Goal: Task Accomplishment & Management: Manage account settings

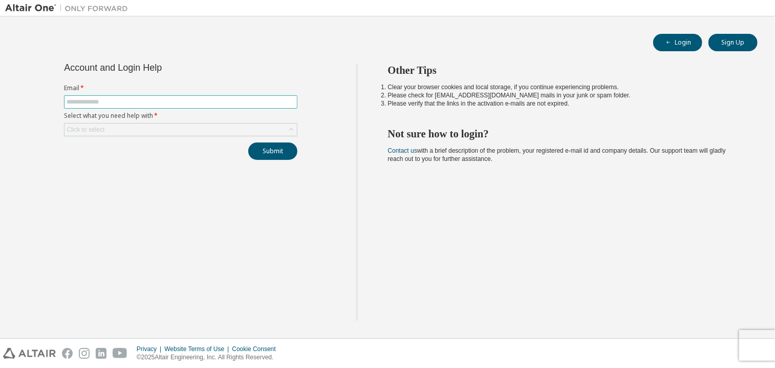
click at [87, 96] on span at bounding box center [180, 101] width 233 height 13
click at [82, 101] on input "text" at bounding box center [181, 102] width 228 height 8
type input "**********"
click at [97, 130] on div "Click to select" at bounding box center [86, 129] width 38 height 8
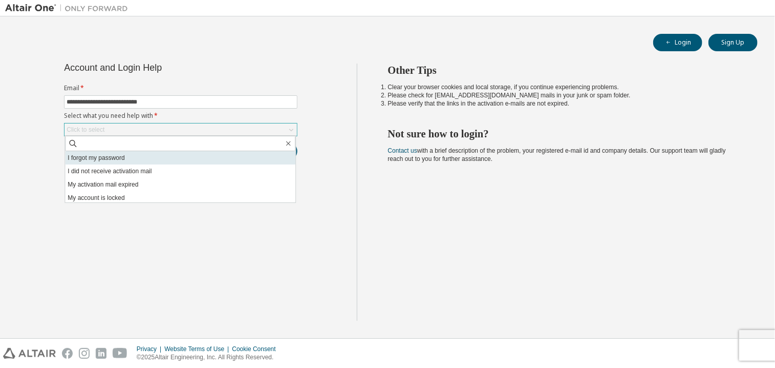
click at [84, 158] on li "I forgot my password" at bounding box center [180, 157] width 230 height 13
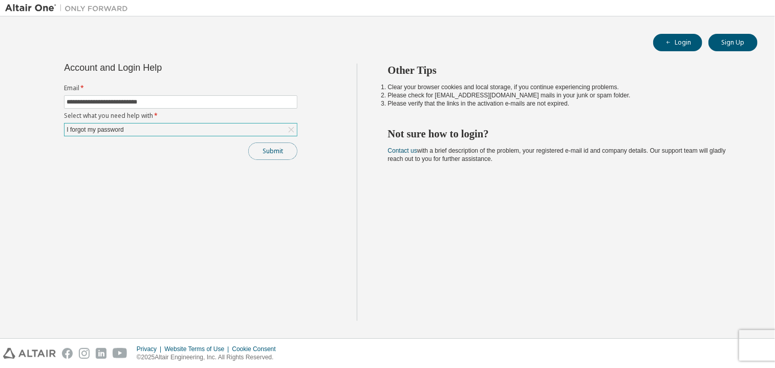
click at [278, 154] on button "Submit" at bounding box center [272, 150] width 49 height 17
click at [679, 42] on button "Login" at bounding box center [677, 42] width 49 height 17
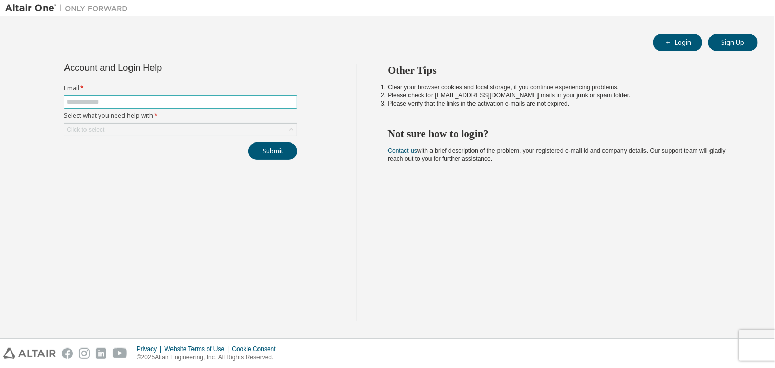
click at [124, 95] on span at bounding box center [180, 101] width 233 height 13
click at [117, 102] on input "text" at bounding box center [181, 102] width 228 height 8
type input "**********"
click at [102, 126] on div "Click to select" at bounding box center [86, 129] width 38 height 8
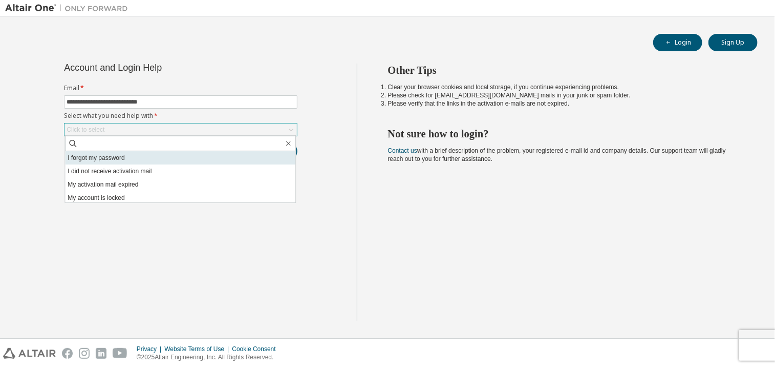
click at [95, 155] on li "I forgot my password" at bounding box center [180, 157] width 230 height 13
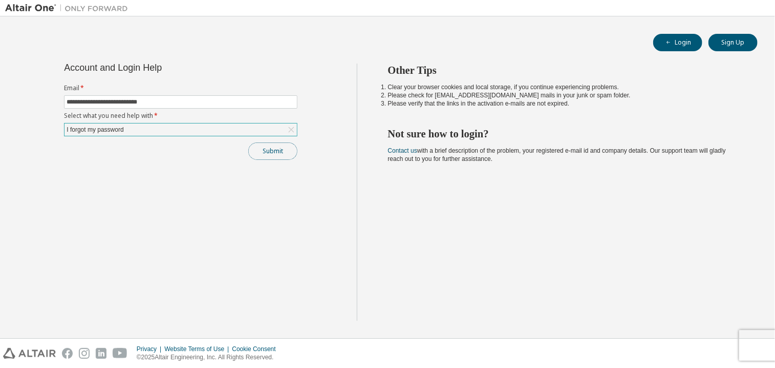
click at [276, 147] on button "Submit" at bounding box center [272, 150] width 49 height 17
click at [285, 156] on button "Submit" at bounding box center [272, 150] width 49 height 17
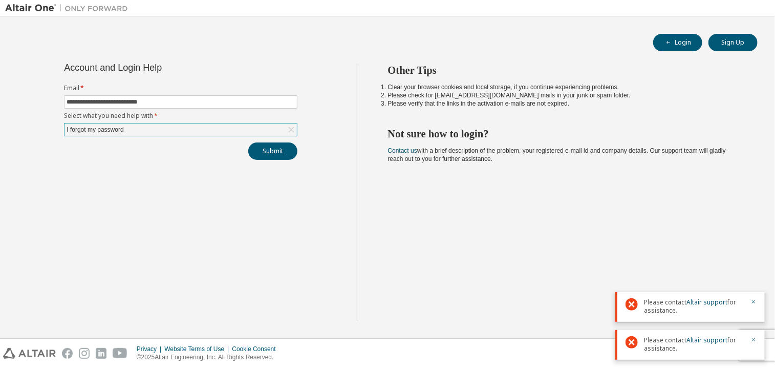
click at [758, 296] on div "Please contact Altair support for assistance." at bounding box center [689, 307] width 149 height 30
click at [754, 301] on icon "button" at bounding box center [754, 302] width 4 height 4
click at [754, 340] on icon "button" at bounding box center [754, 339] width 6 height 6
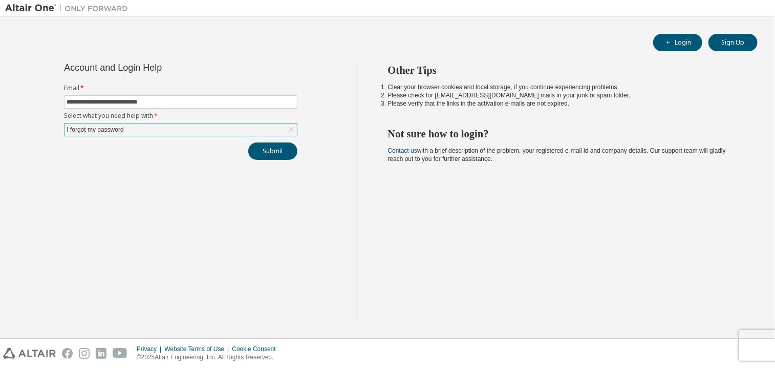
click at [181, 124] on div "I forgot my password" at bounding box center [181, 129] width 232 height 12
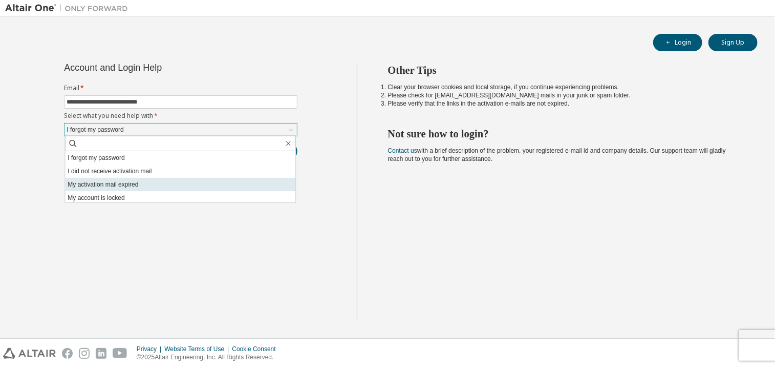
click at [133, 182] on li "My activation mail expired" at bounding box center [180, 184] width 230 height 13
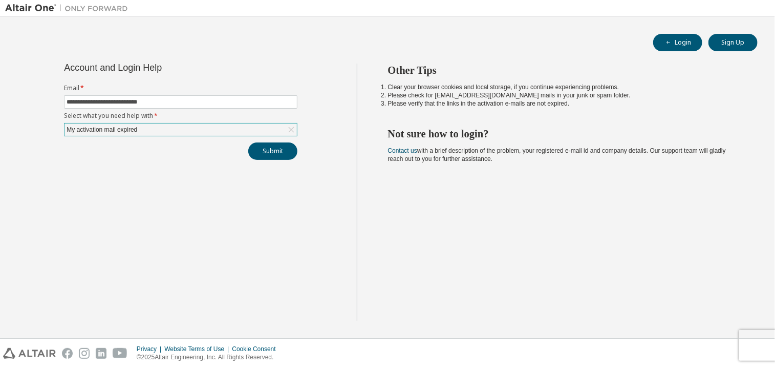
click at [226, 127] on div "My activation mail expired" at bounding box center [181, 129] width 232 height 12
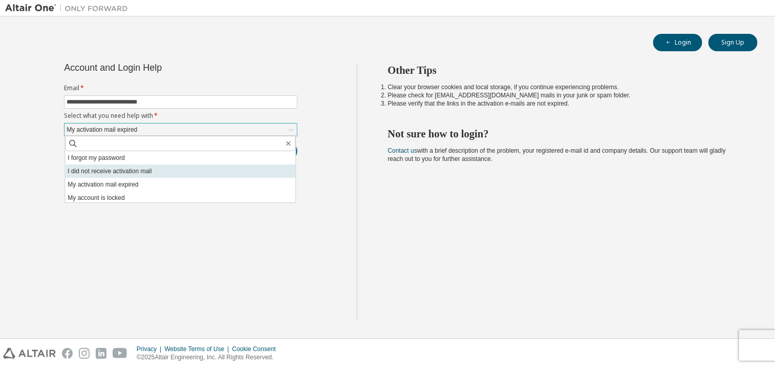
click at [182, 171] on li "I did not receive activation mail" at bounding box center [180, 170] width 230 height 13
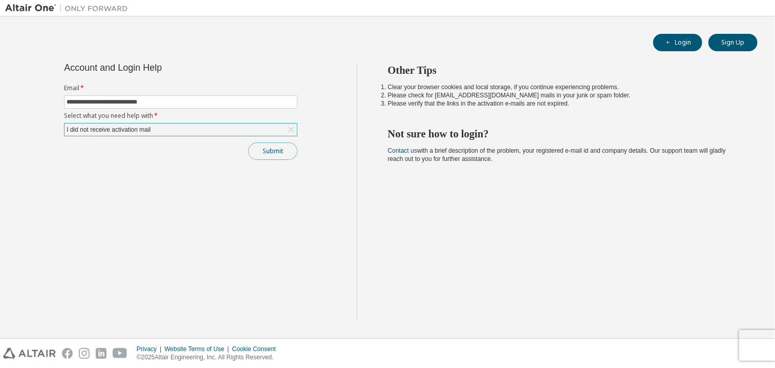
click at [279, 142] on button "Submit" at bounding box center [272, 150] width 49 height 17
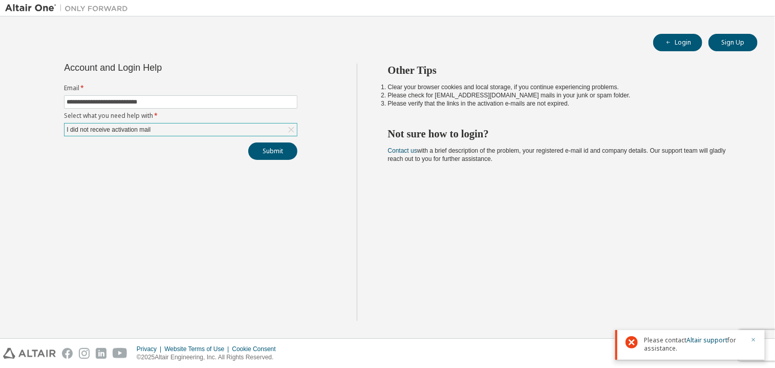
click at [753, 345] on button "button" at bounding box center [754, 340] width 6 height 9
